Goal: Transaction & Acquisition: Purchase product/service

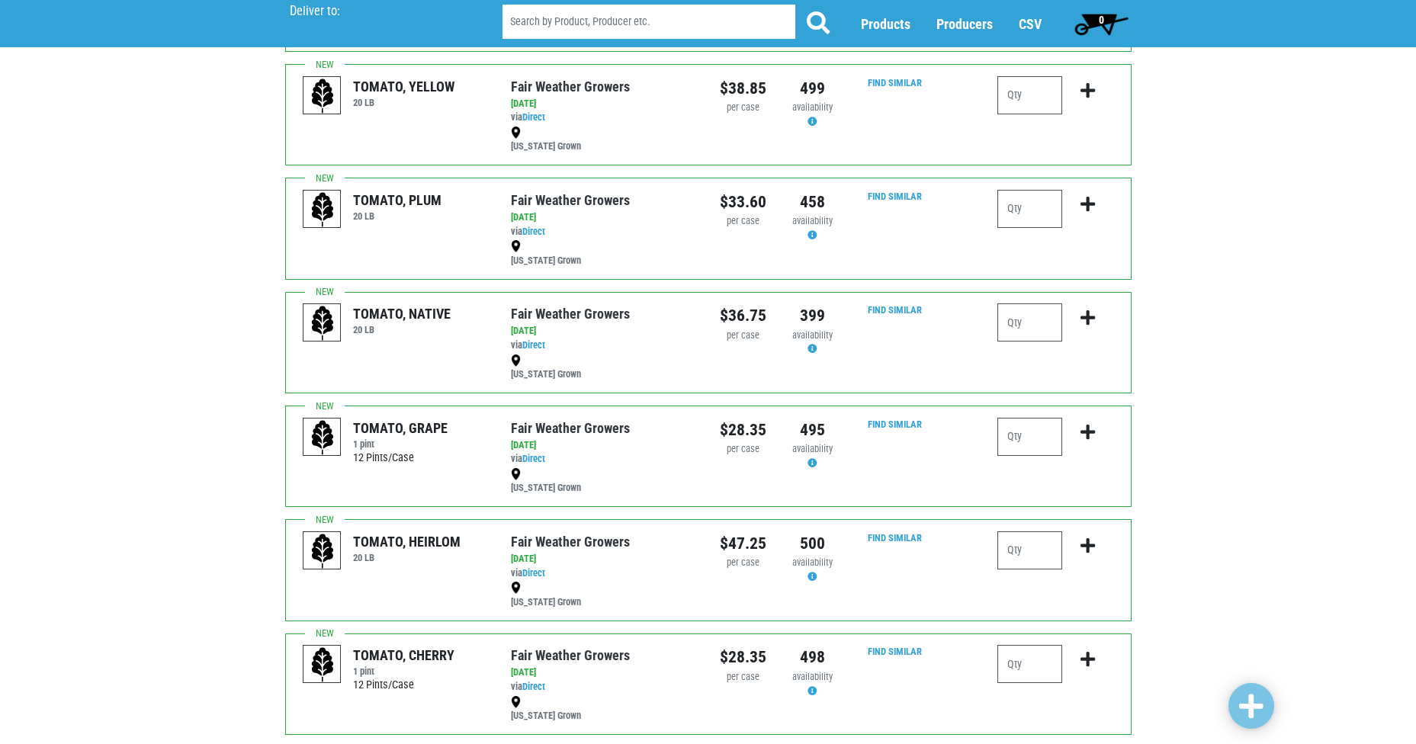
scroll to position [456, 0]
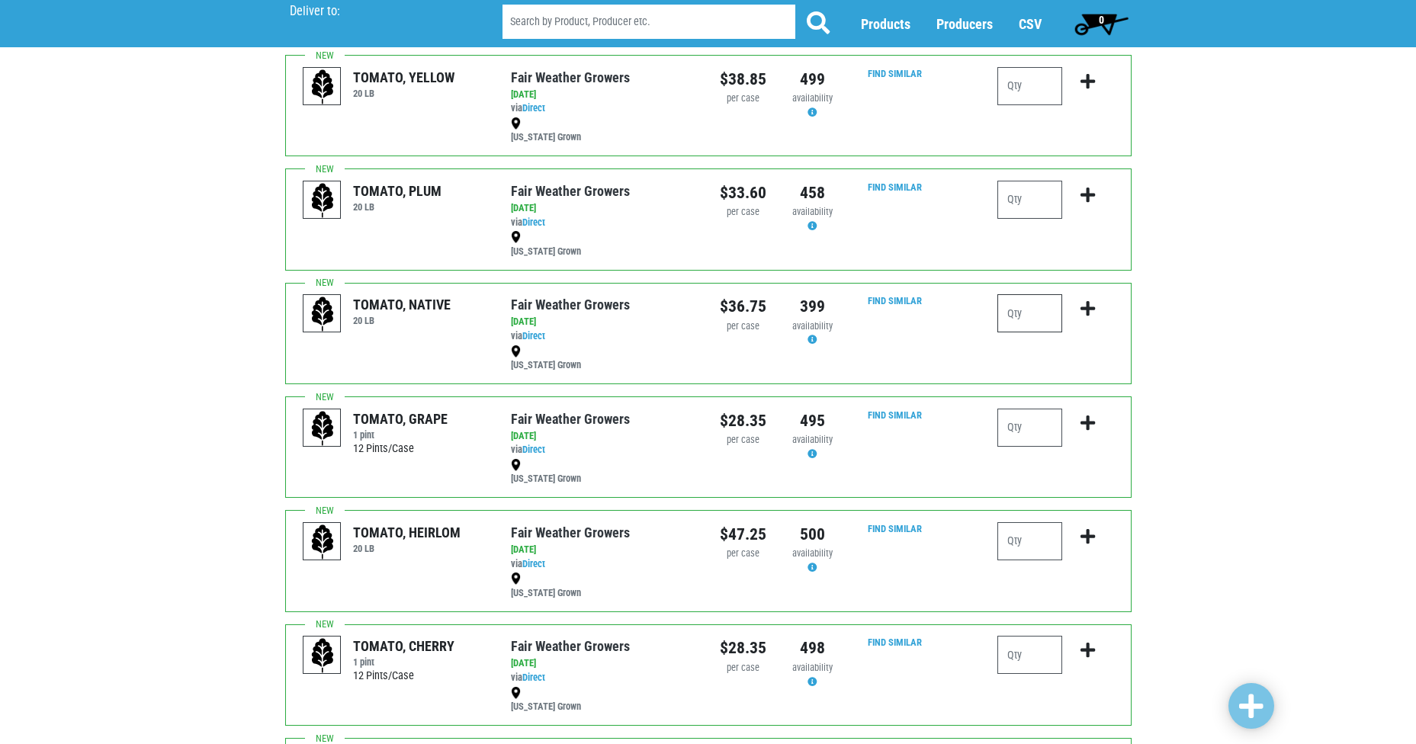
click at [1016, 310] on input "number" at bounding box center [1029, 313] width 65 height 38
type input "1"
click at [1086, 316] on icon "submit" at bounding box center [1087, 308] width 14 height 17
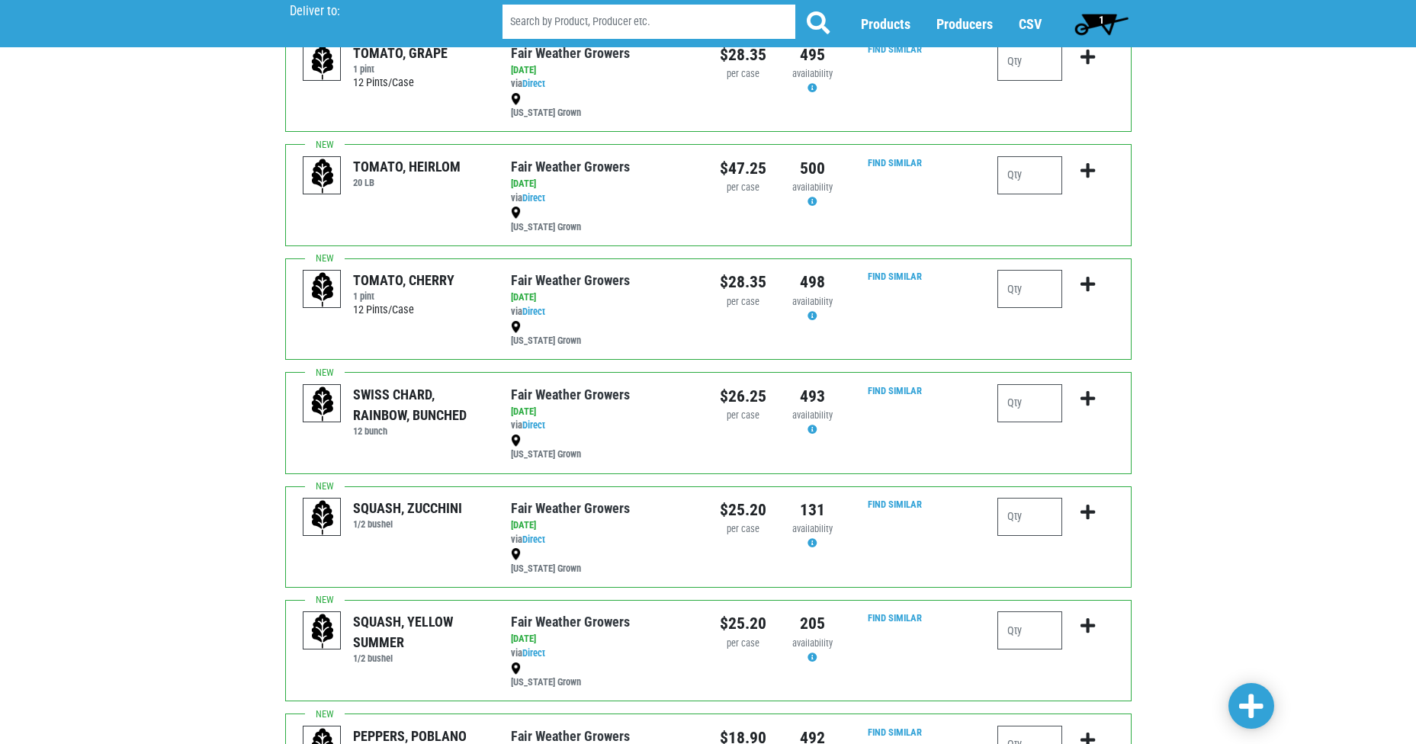
scroll to position [852, 0]
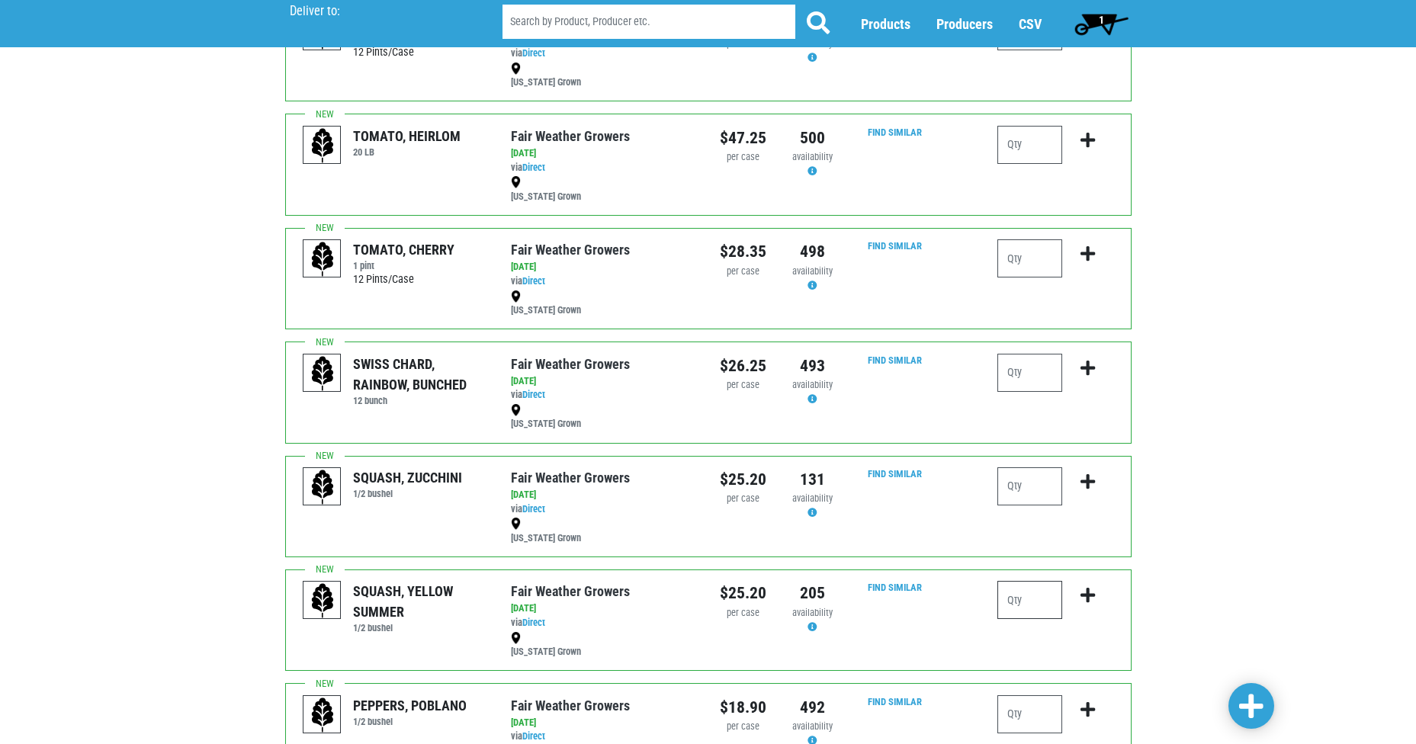
click at [1023, 603] on input "number" at bounding box center [1029, 600] width 65 height 38
type input "2"
click at [1086, 599] on icon "submit" at bounding box center [1087, 595] width 14 height 17
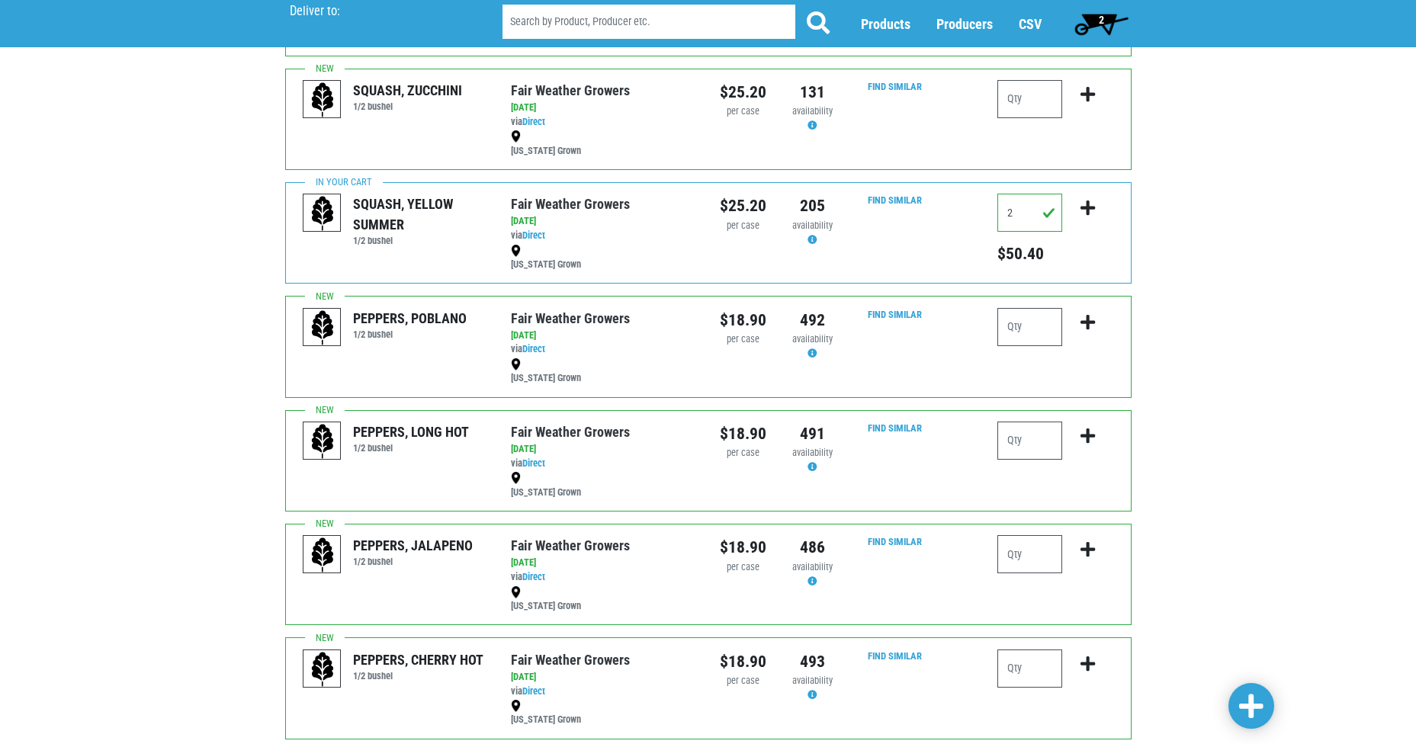
scroll to position [1249, 0]
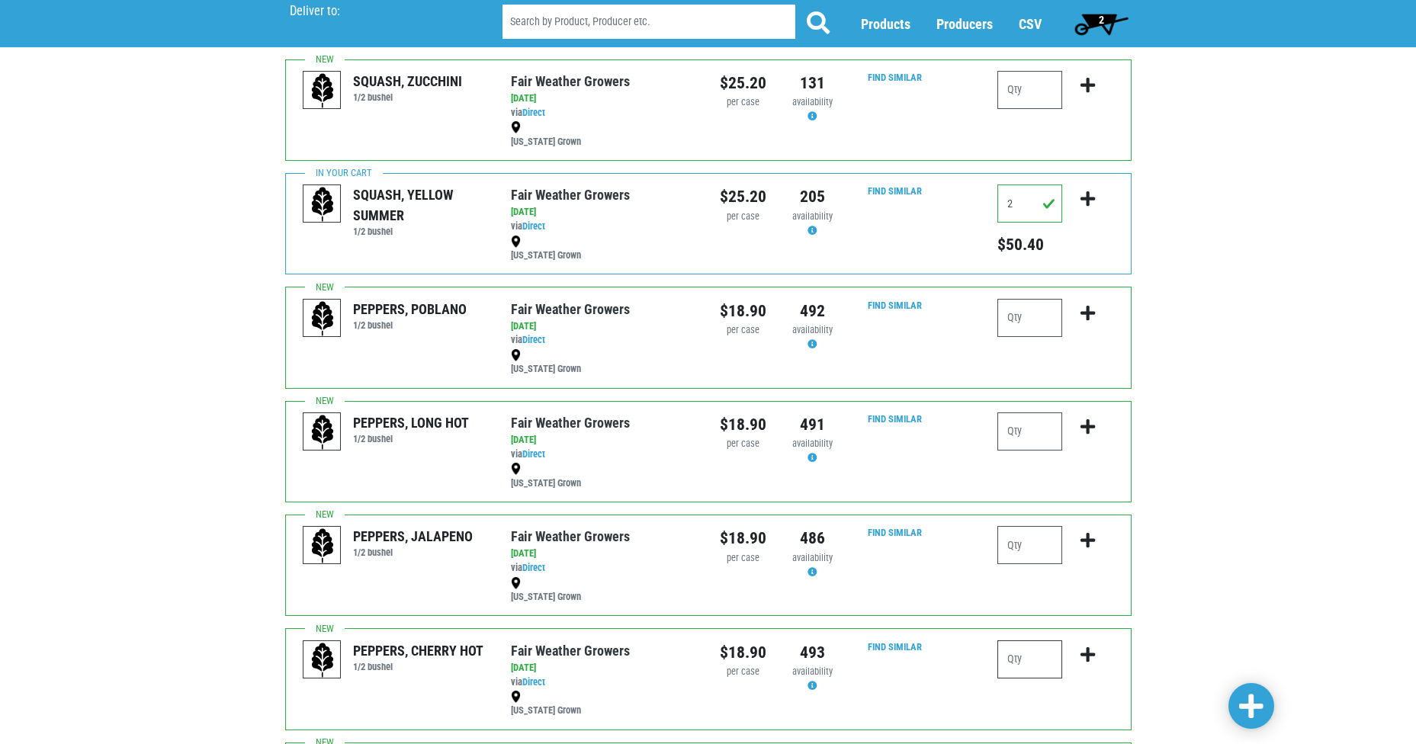
click at [1035, 655] on input "number" at bounding box center [1029, 659] width 65 height 38
type input "1"
click at [1086, 650] on icon "submit" at bounding box center [1087, 655] width 14 height 17
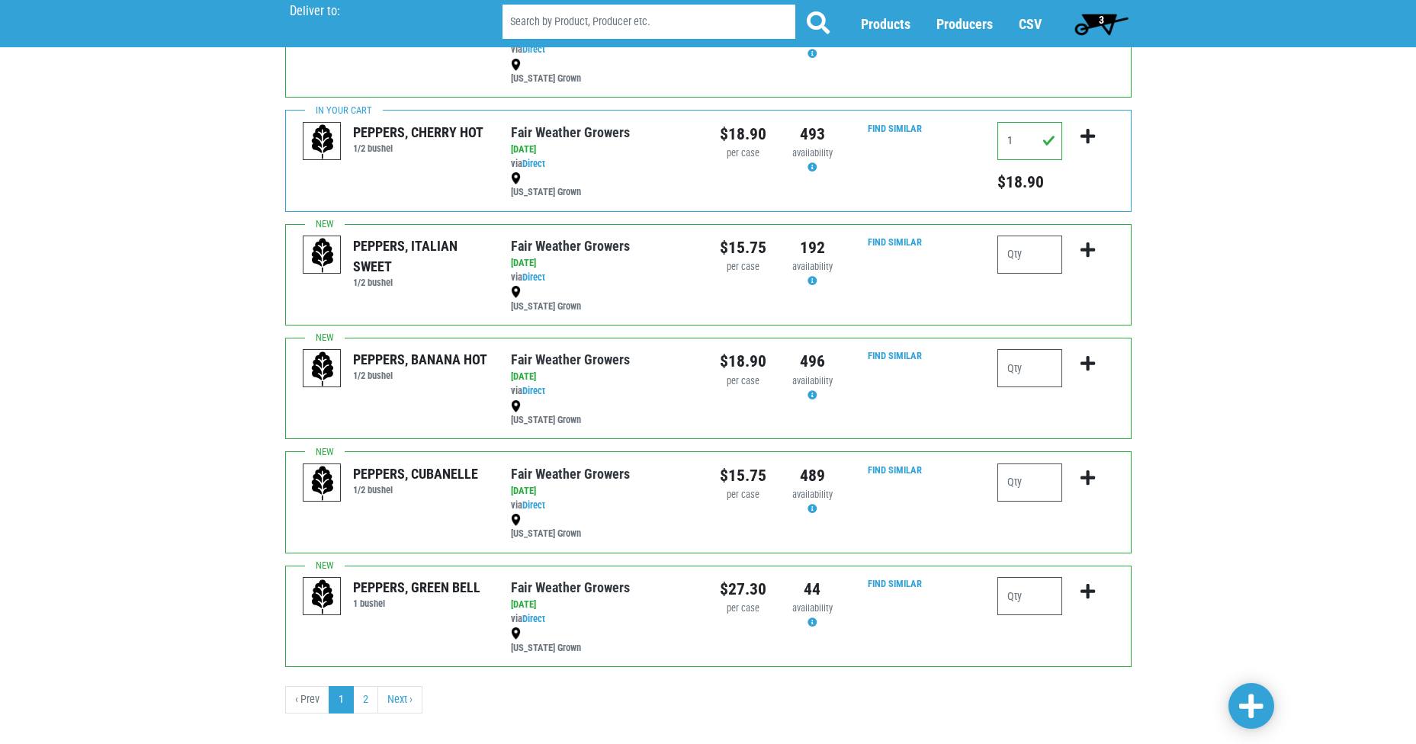
scroll to position [1787, 0]
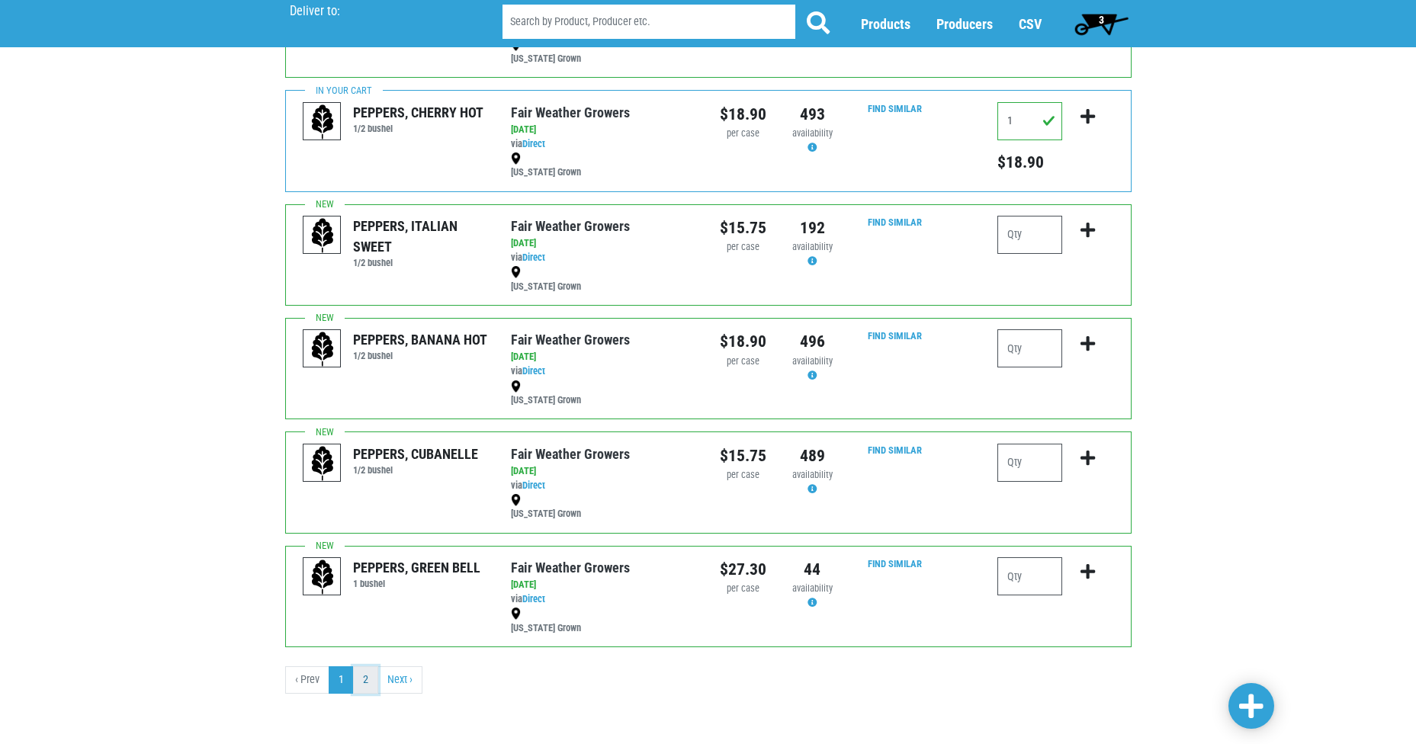
click at [363, 682] on link "2" at bounding box center [365, 679] width 25 height 27
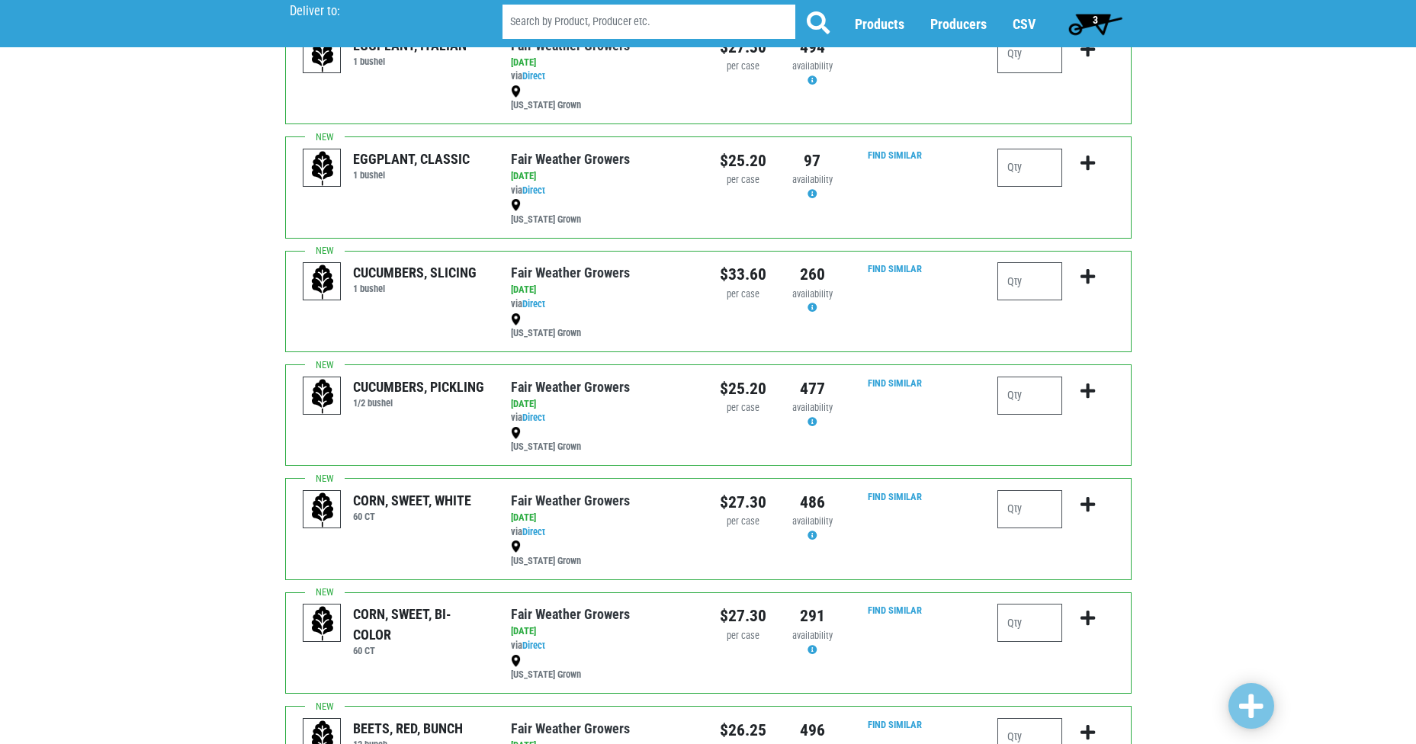
scroll to position [518, 0]
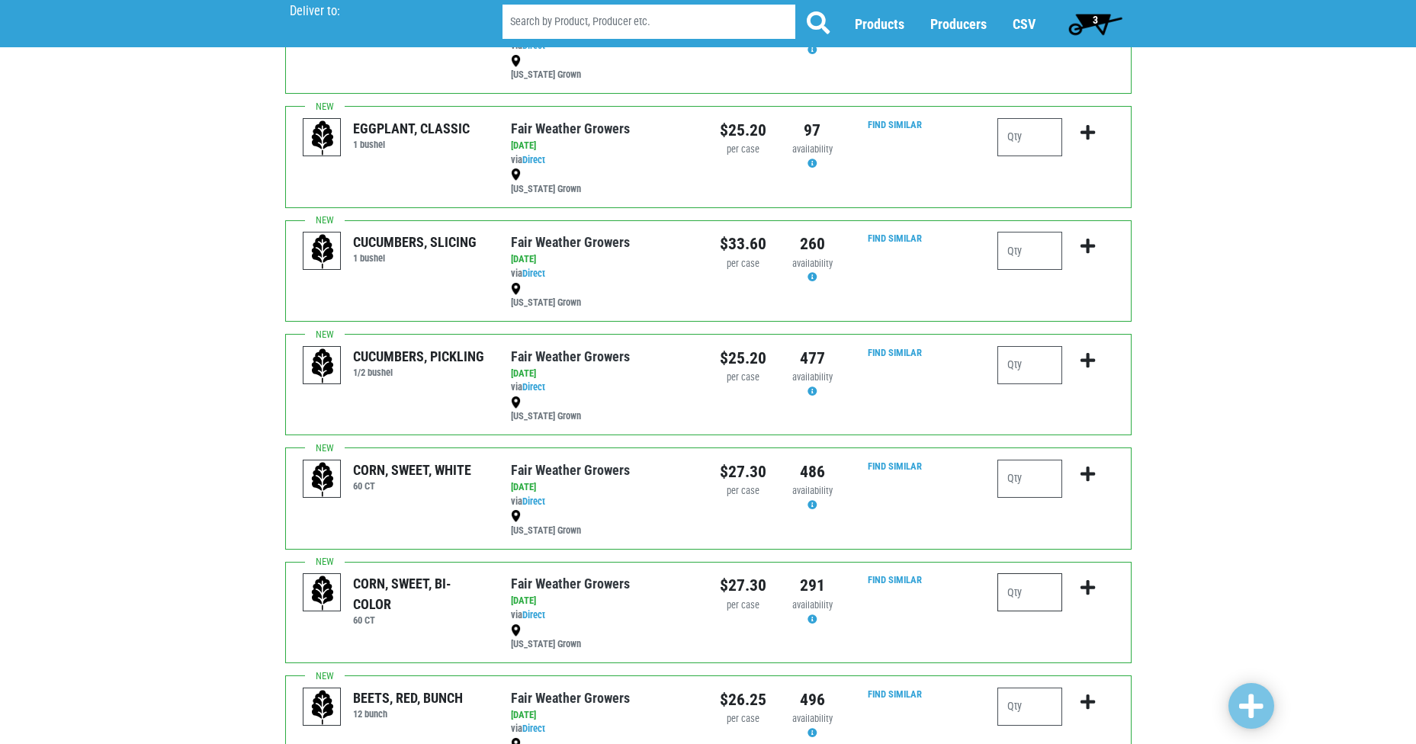
click at [1031, 597] on input "number" at bounding box center [1029, 592] width 65 height 38
type input "2"
click at [1089, 589] on icon "submit" at bounding box center [1087, 587] width 14 height 17
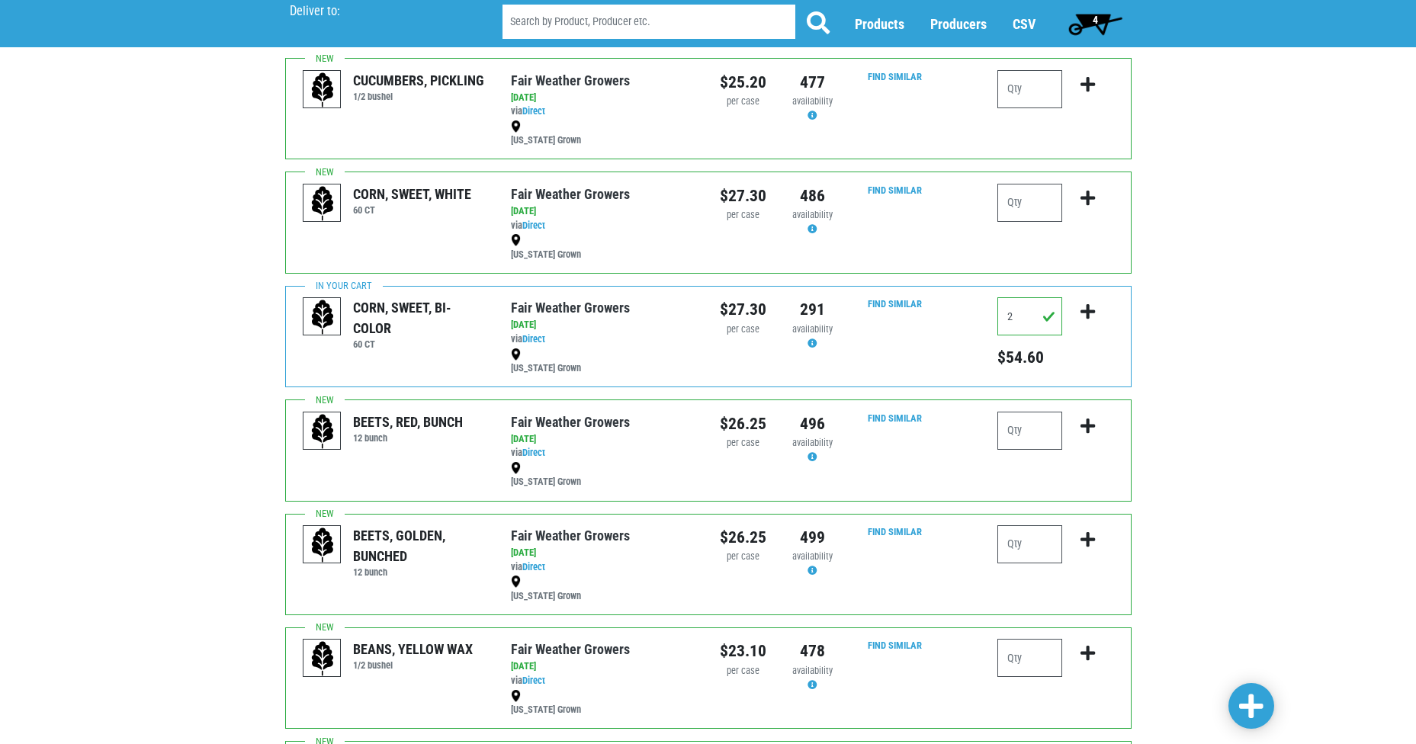
scroll to position [801, 0]
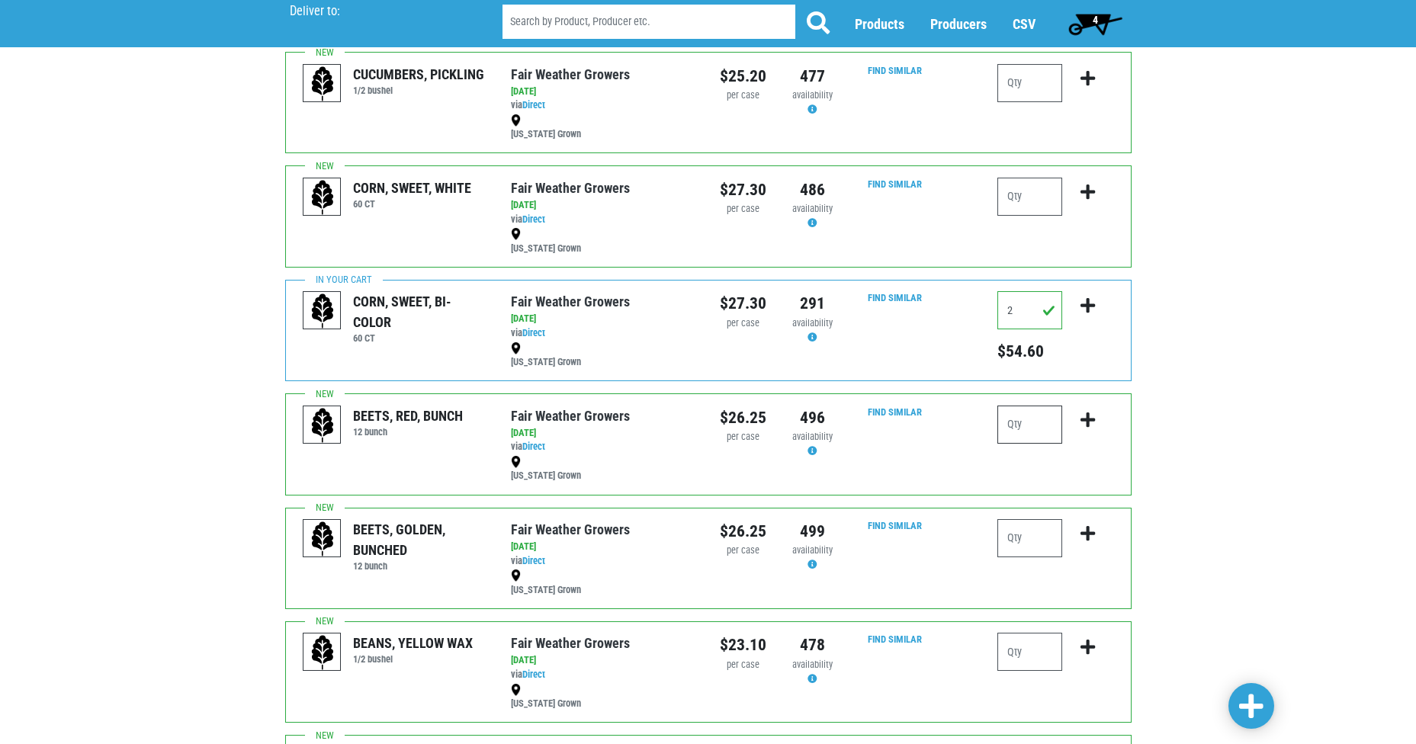
click at [1040, 424] on input "number" at bounding box center [1029, 425] width 65 height 38
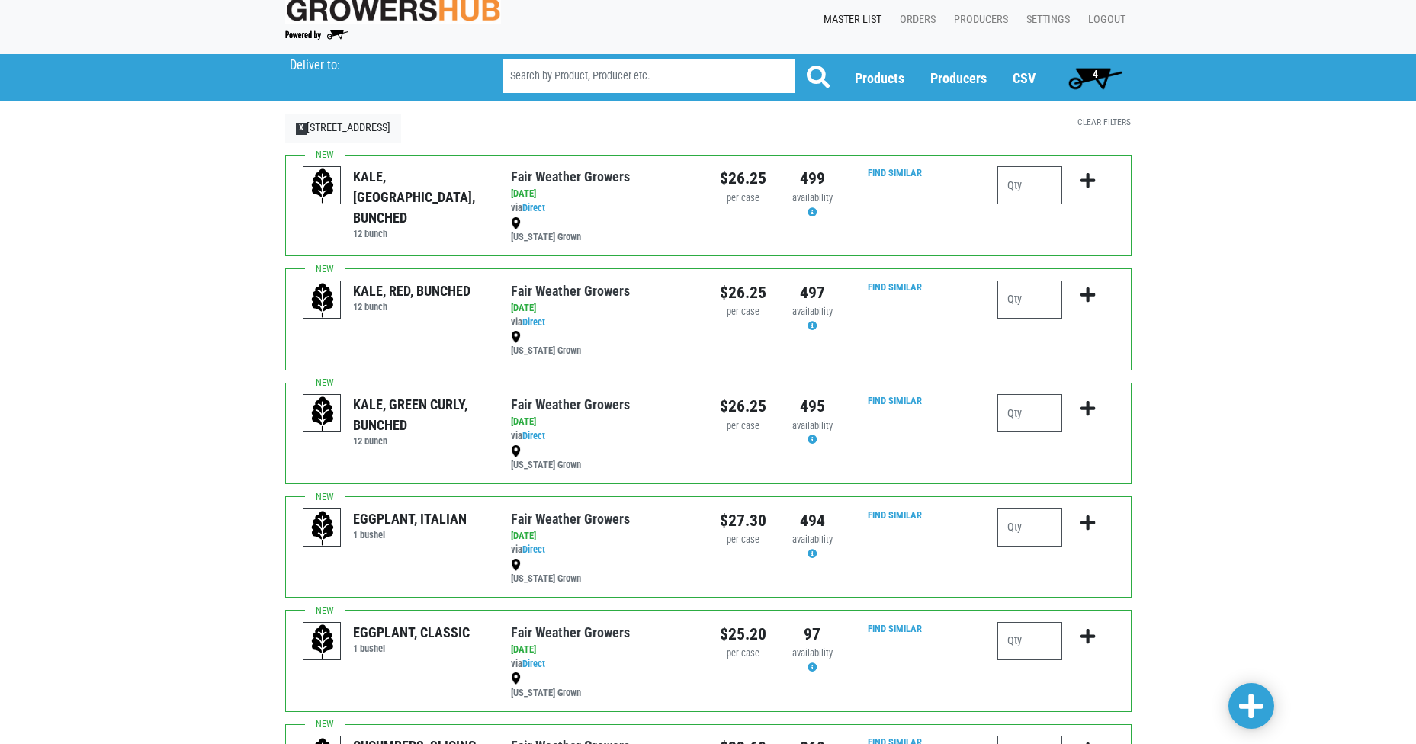
scroll to position [0, 0]
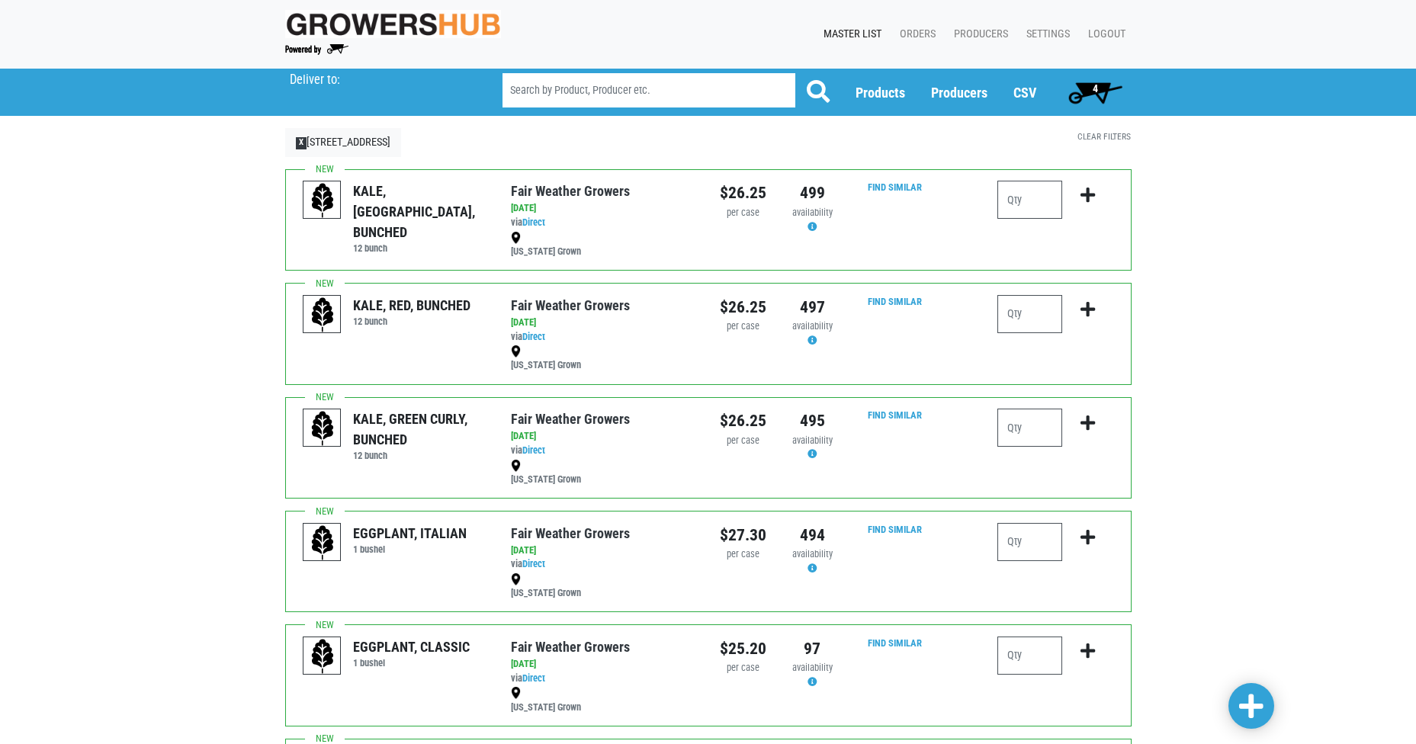
click at [1100, 85] on span "4" at bounding box center [1095, 92] width 68 height 30
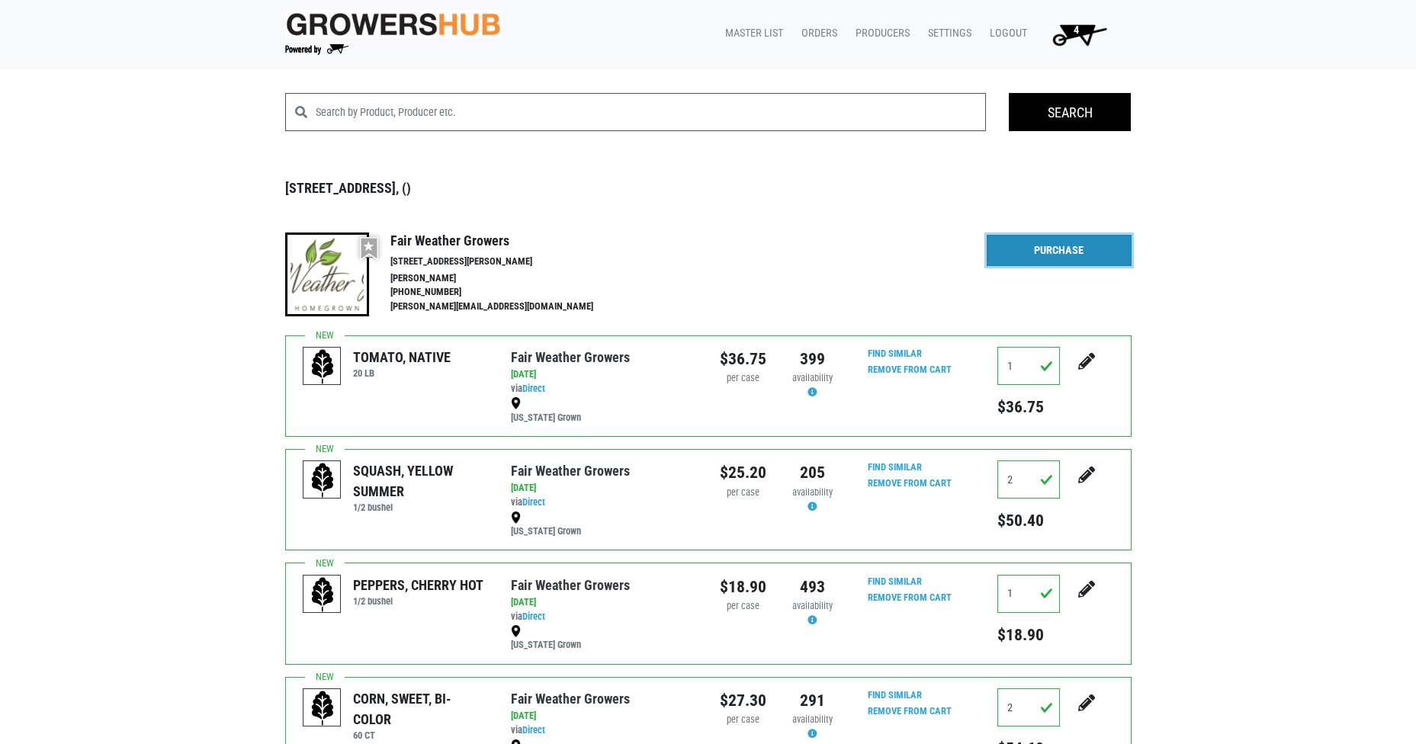
click at [1044, 251] on link "Purchase" at bounding box center [1059, 251] width 145 height 32
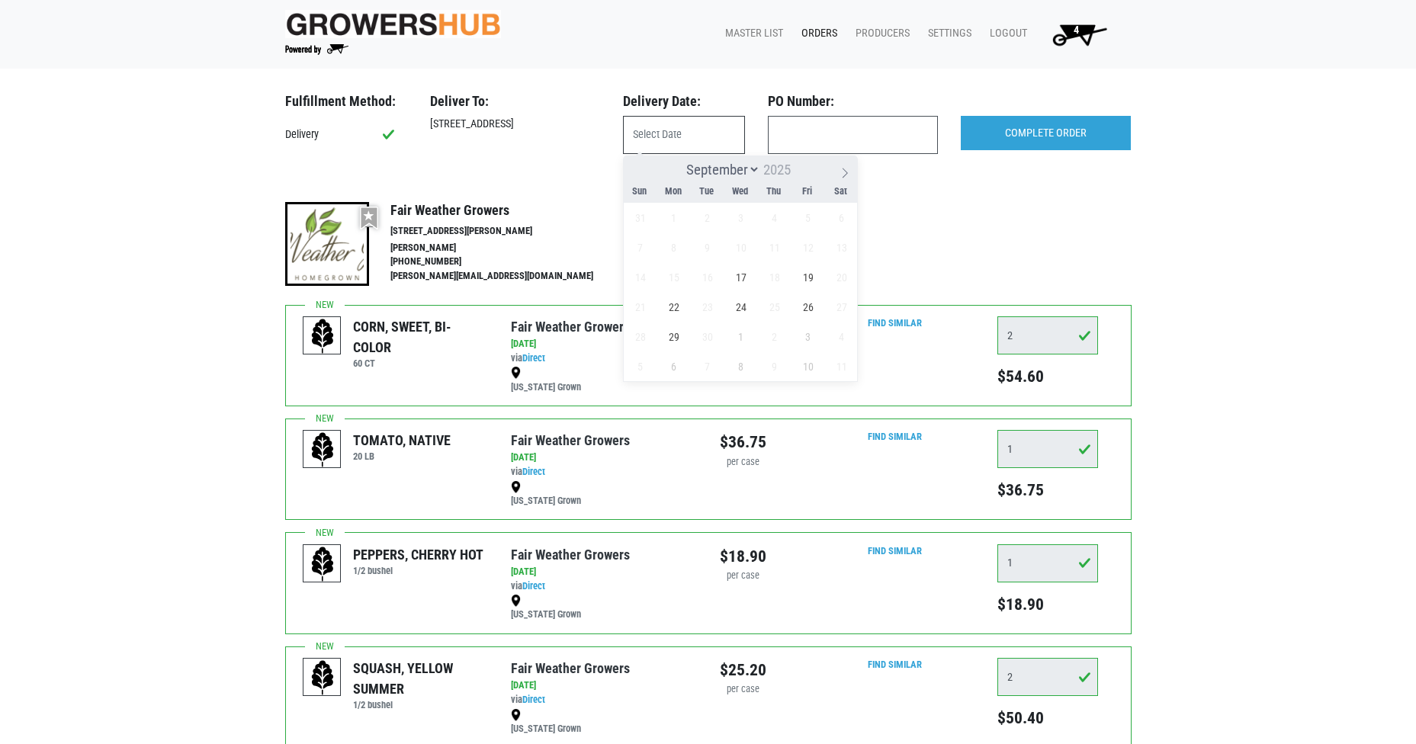
click at [688, 126] on input "text" at bounding box center [684, 135] width 122 height 38
click at [744, 280] on span "17" at bounding box center [741, 277] width 30 height 30
type input "[DATE]"
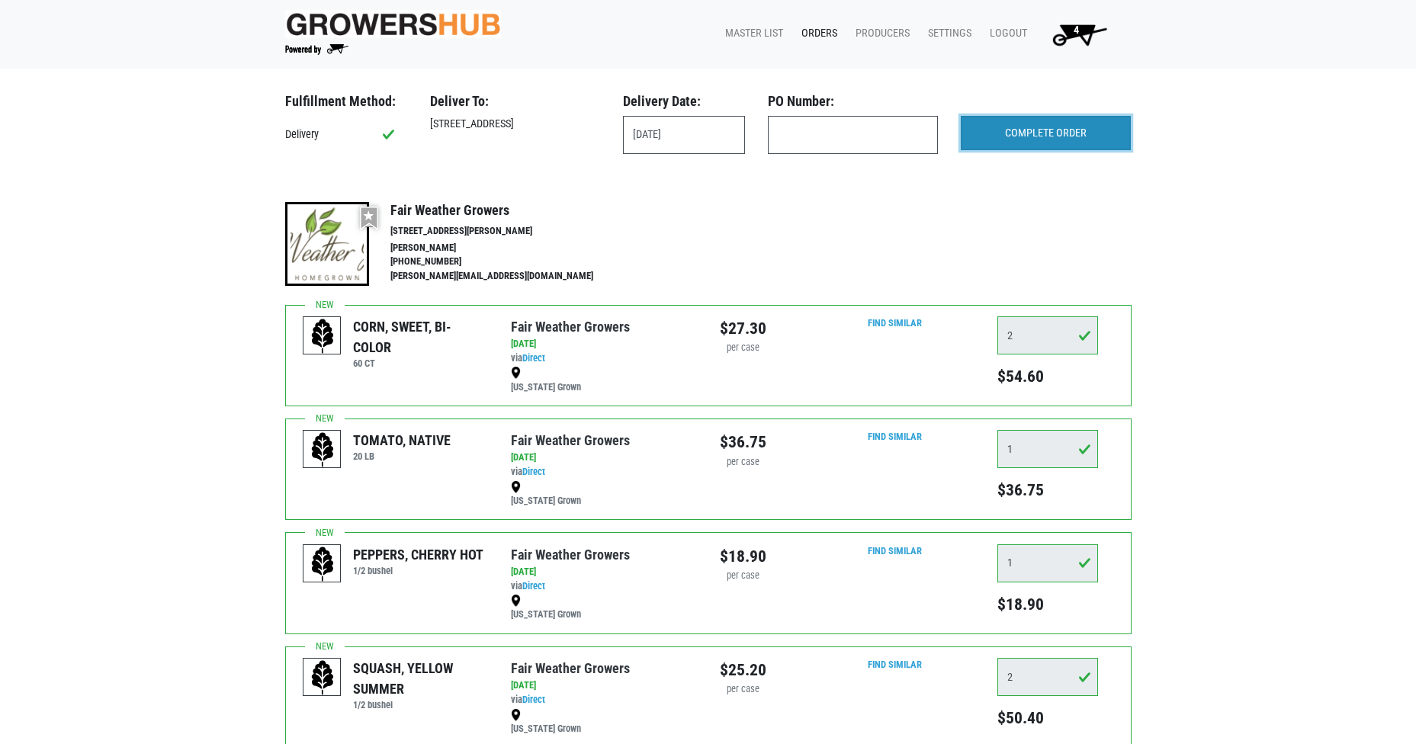
click at [1038, 127] on input "COMPLETE ORDER" at bounding box center [1046, 133] width 170 height 35
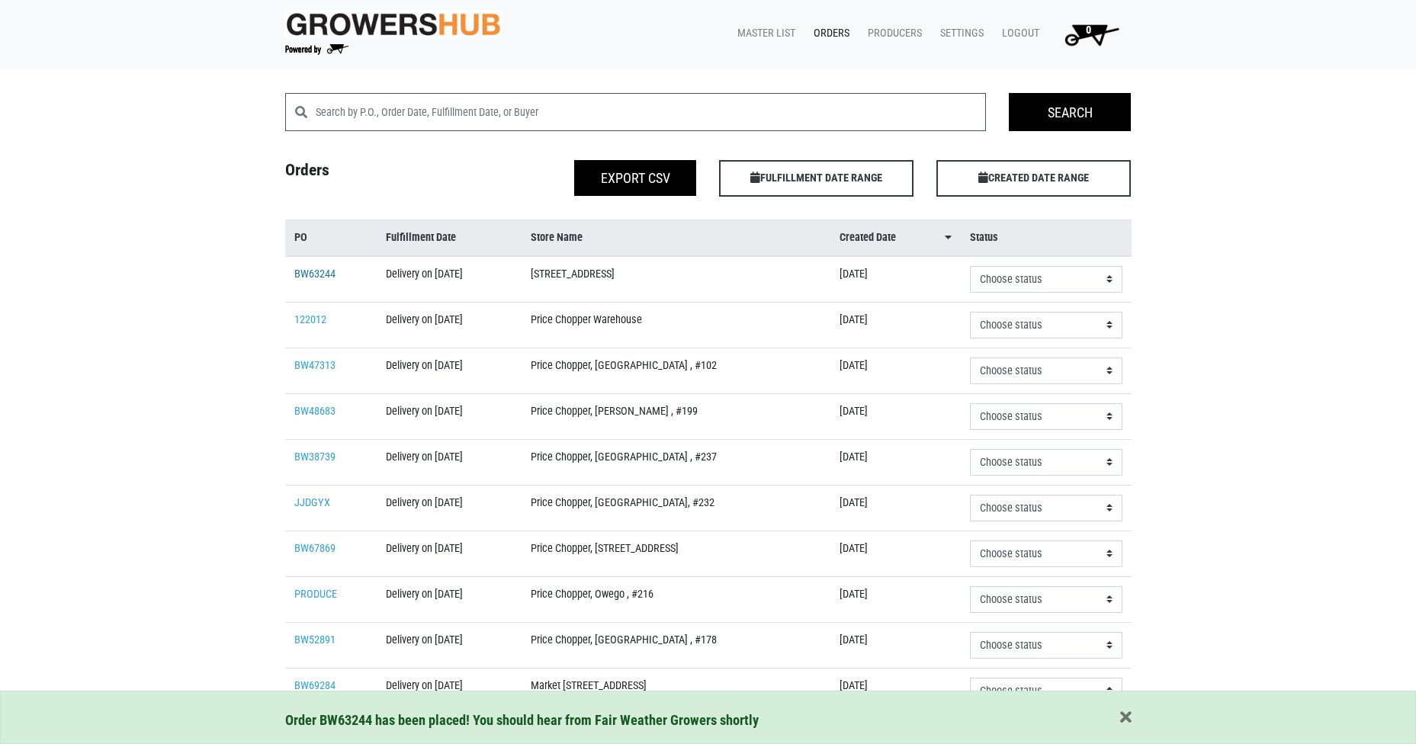
click at [310, 274] on link "BW63244" at bounding box center [314, 274] width 41 height 13
